Goal: Information Seeking & Learning: Check status

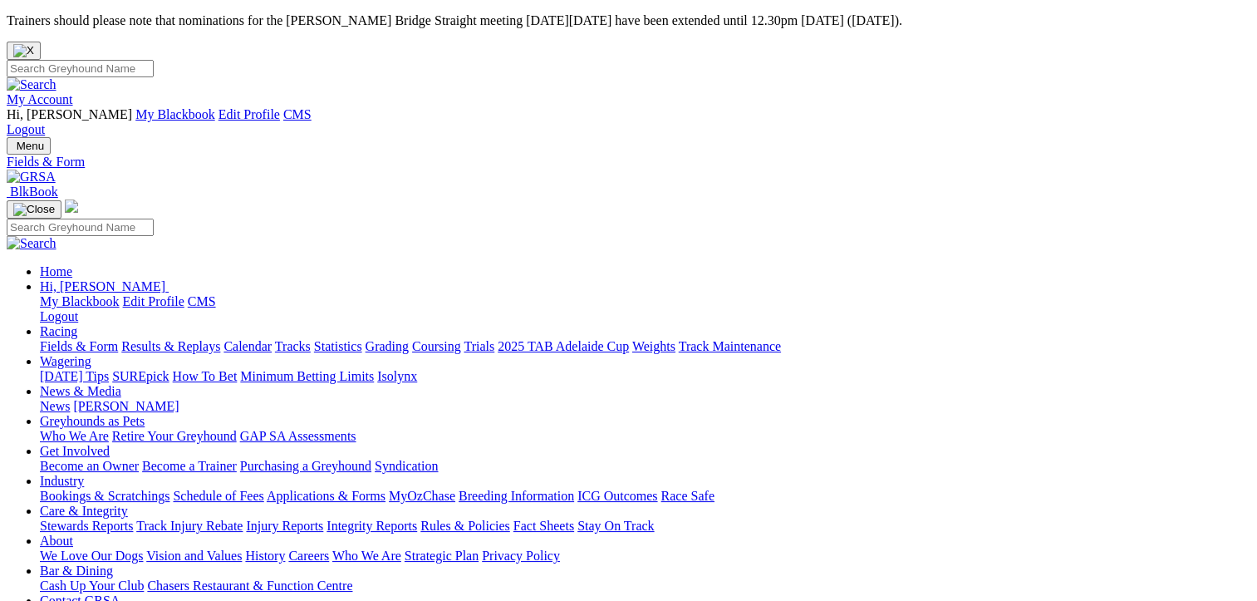
click at [177, 339] on link "Results & Replays" at bounding box center [170, 346] width 99 height 14
